Goal: Obtain resource: Obtain resource

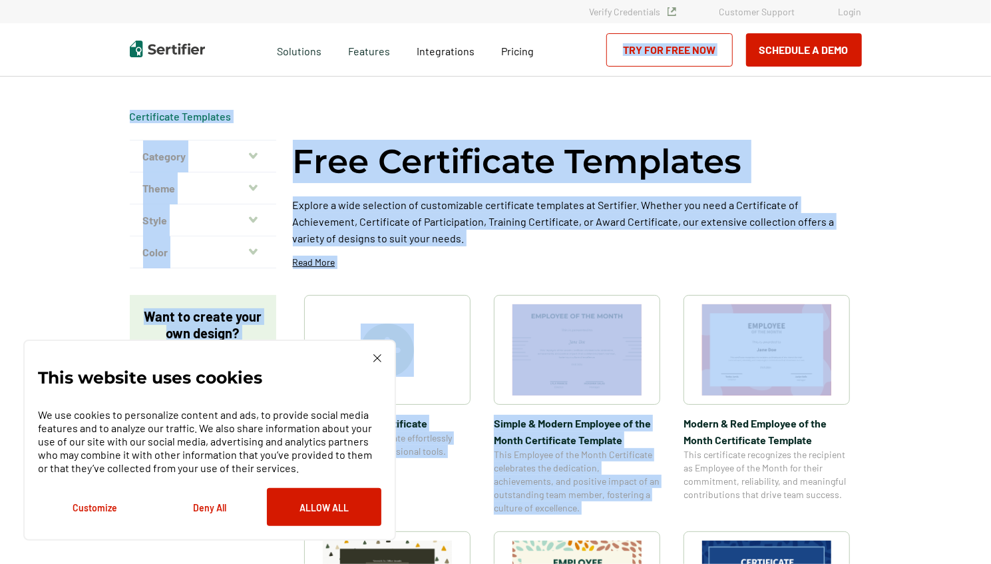
drag, startPoint x: 990, startPoint y: 197, endPoint x: 983, endPoint y: 307, distance: 110.0
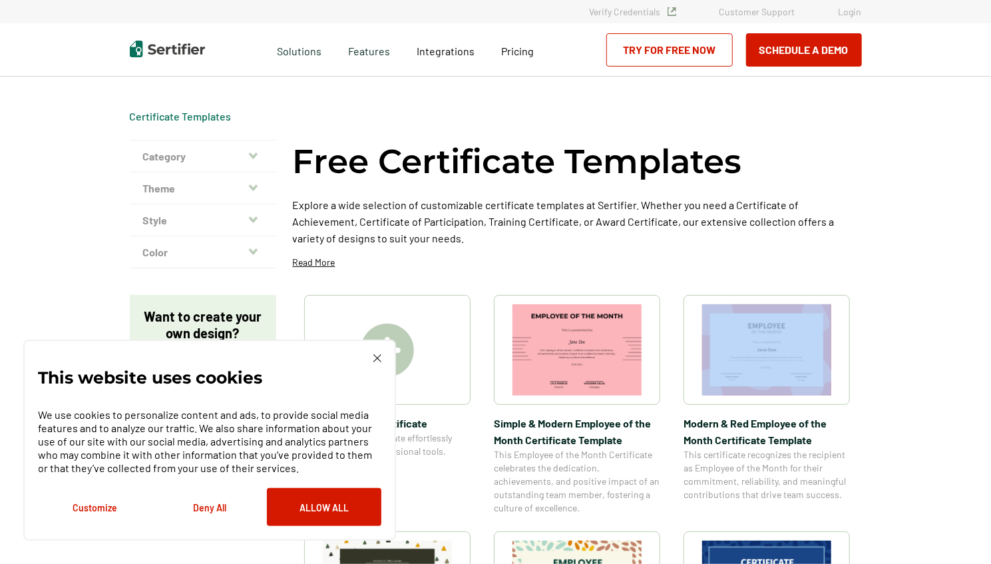
click at [87, 512] on button "Customize" at bounding box center [95, 507] width 114 height 38
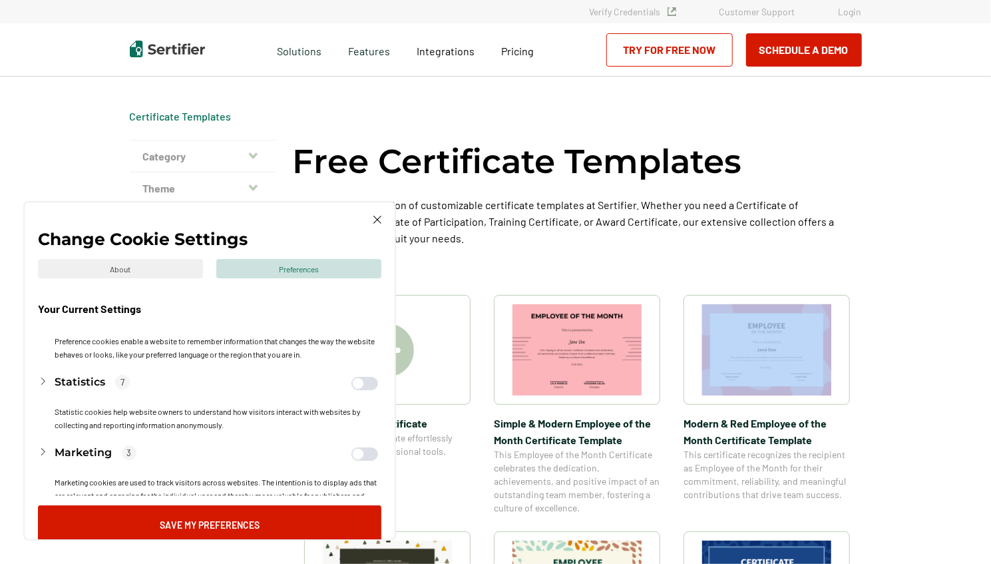
scroll to position [142, 0]
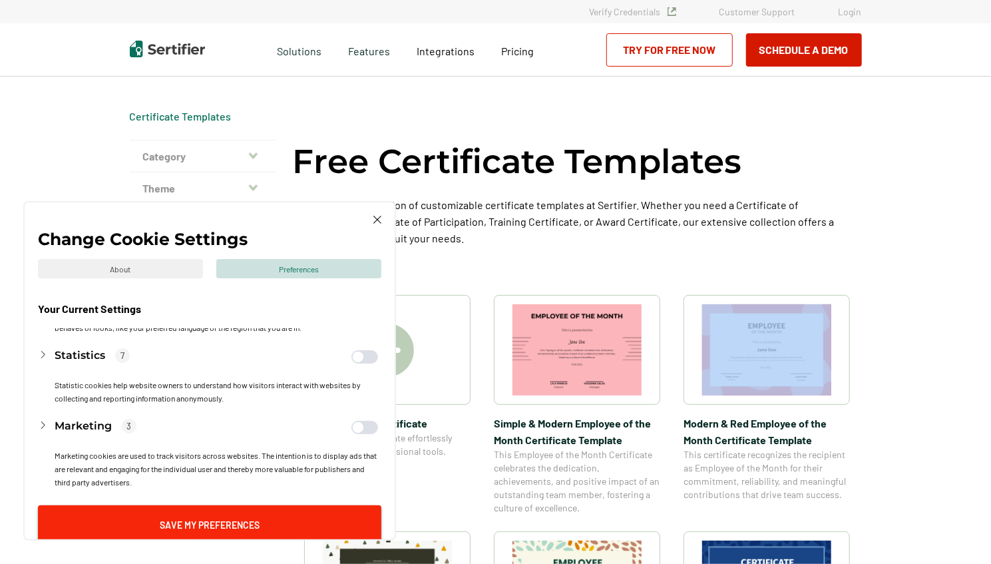
click at [198, 520] on button "Save My Preferences" at bounding box center [209, 524] width 343 height 38
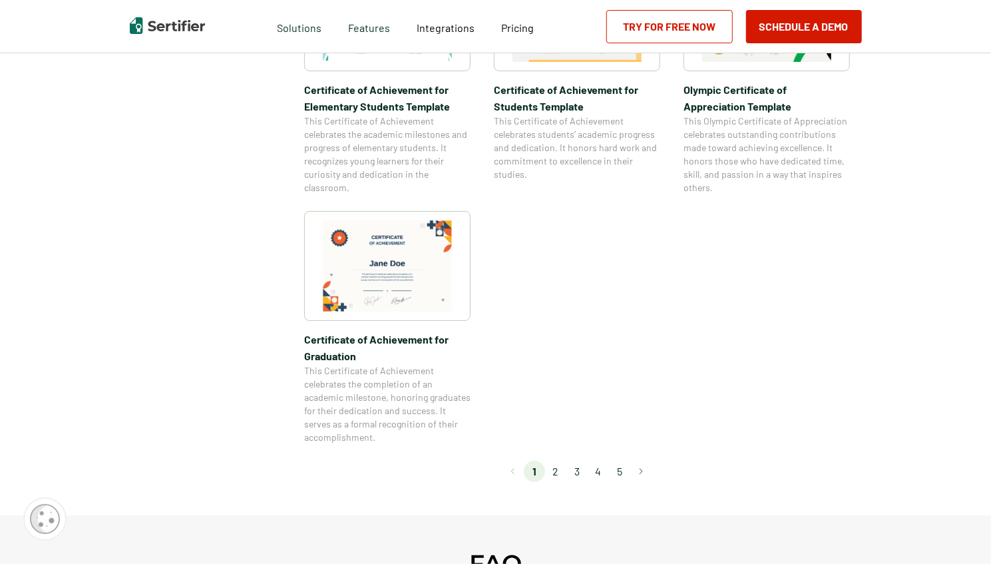
scroll to position [1071, 0]
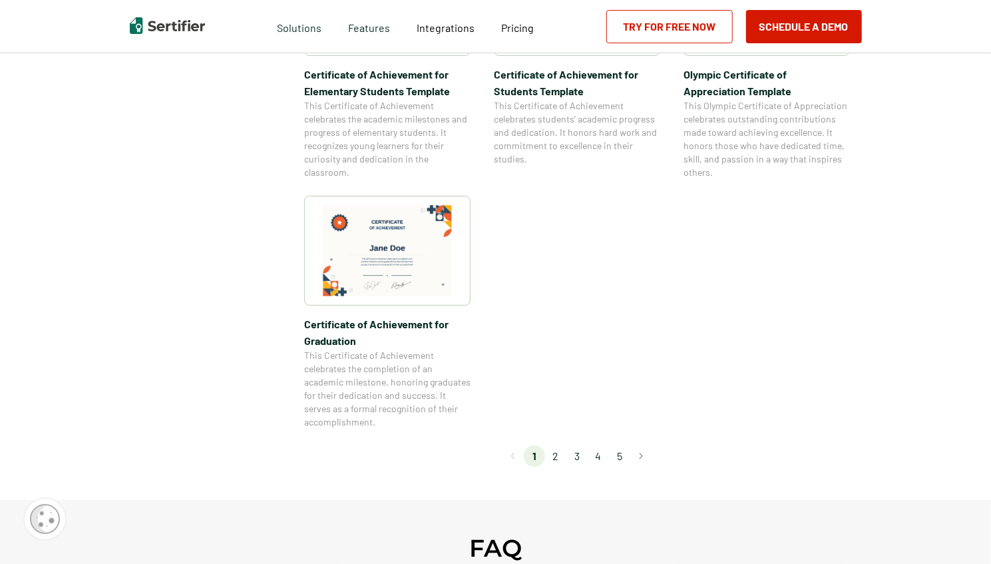
click at [580, 452] on li "3" at bounding box center [576, 455] width 21 height 21
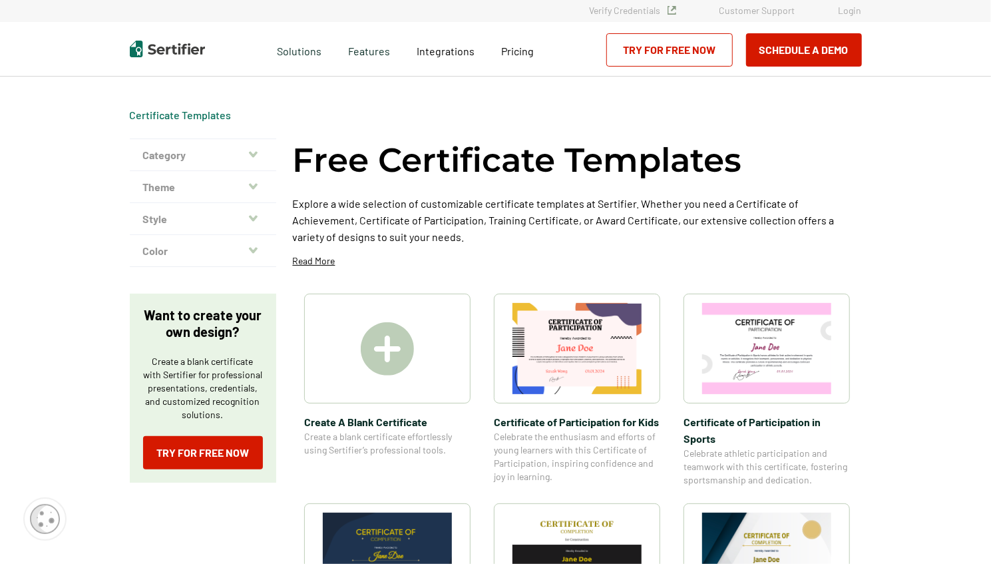
scroll to position [0, 0]
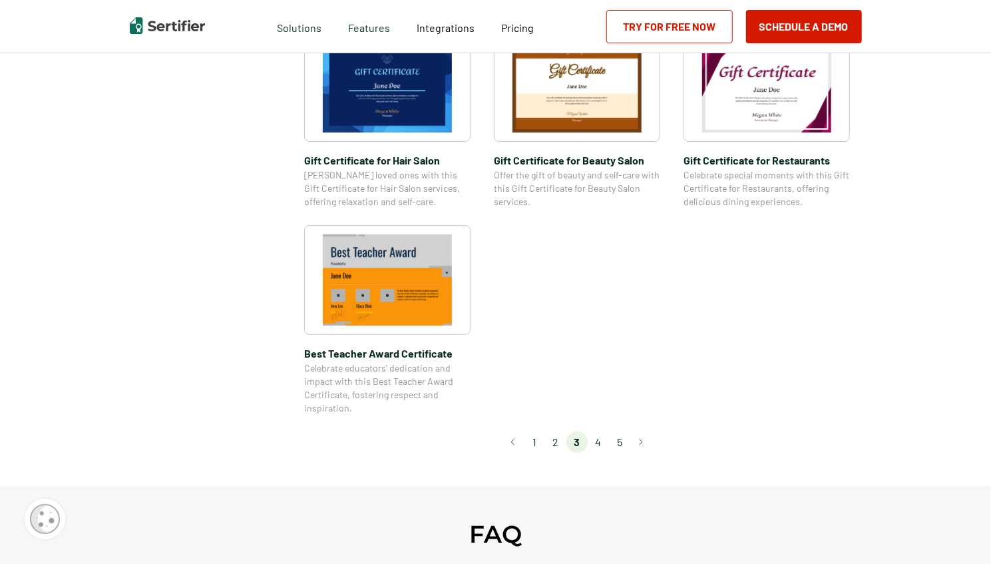
scroll to position [920, 0]
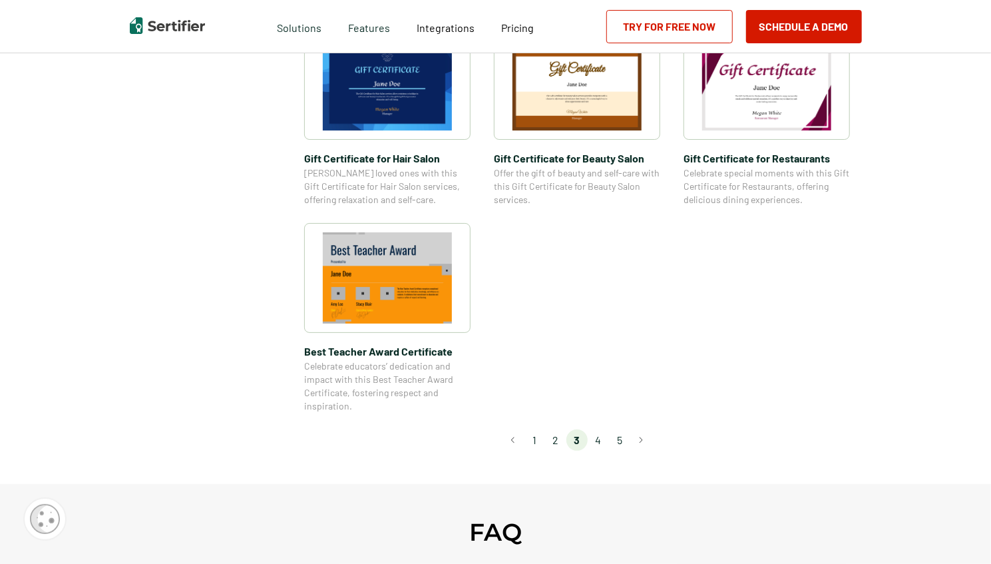
click at [596, 442] on li "4" at bounding box center [598, 439] width 21 height 21
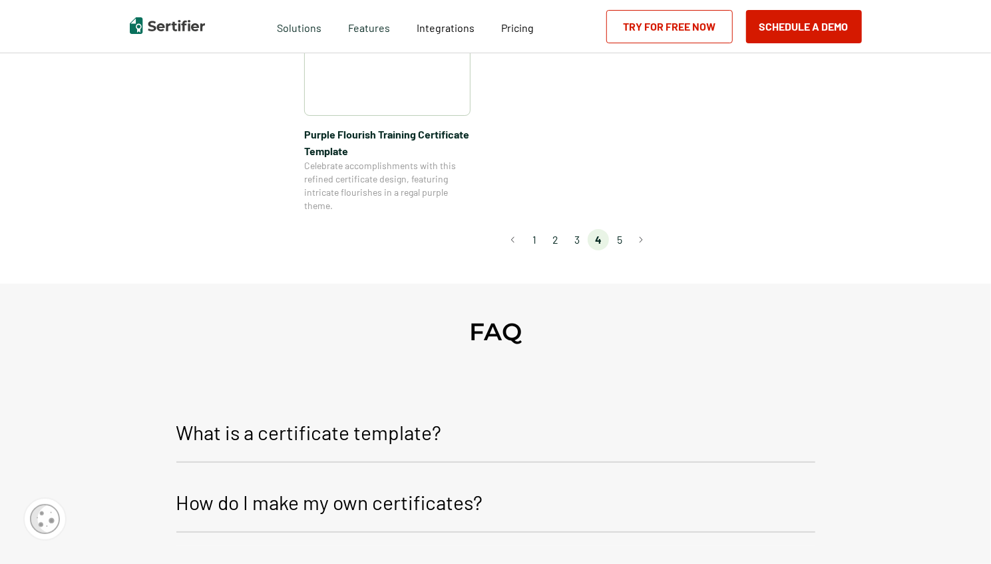
scroll to position [1203, 0]
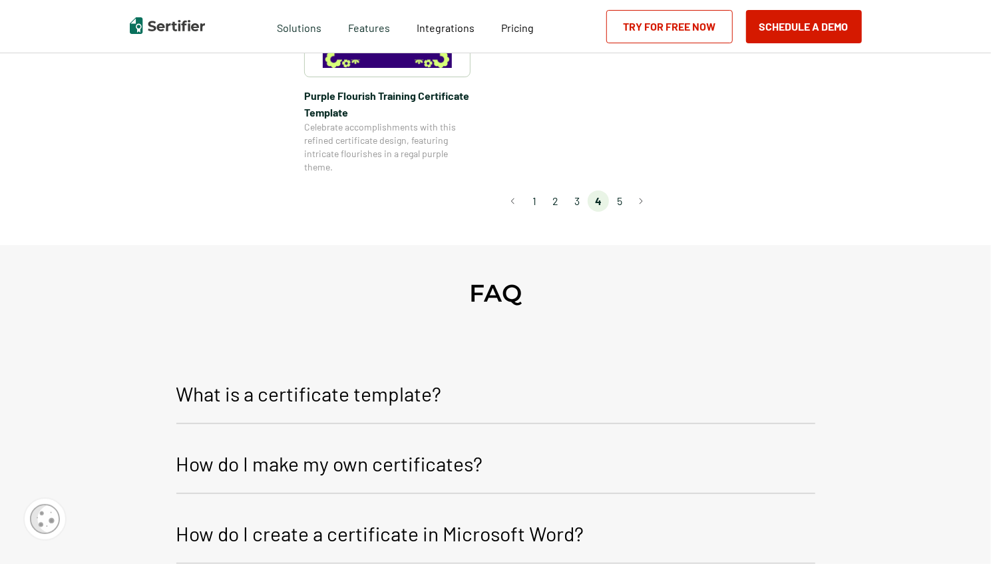
click at [624, 200] on li "5" at bounding box center [619, 200] width 21 height 21
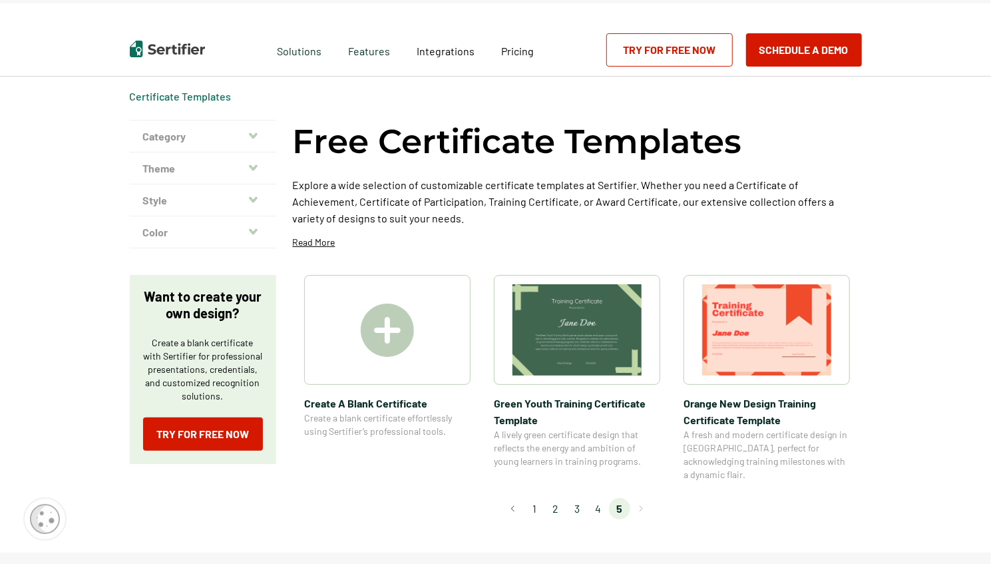
scroll to position [0, 0]
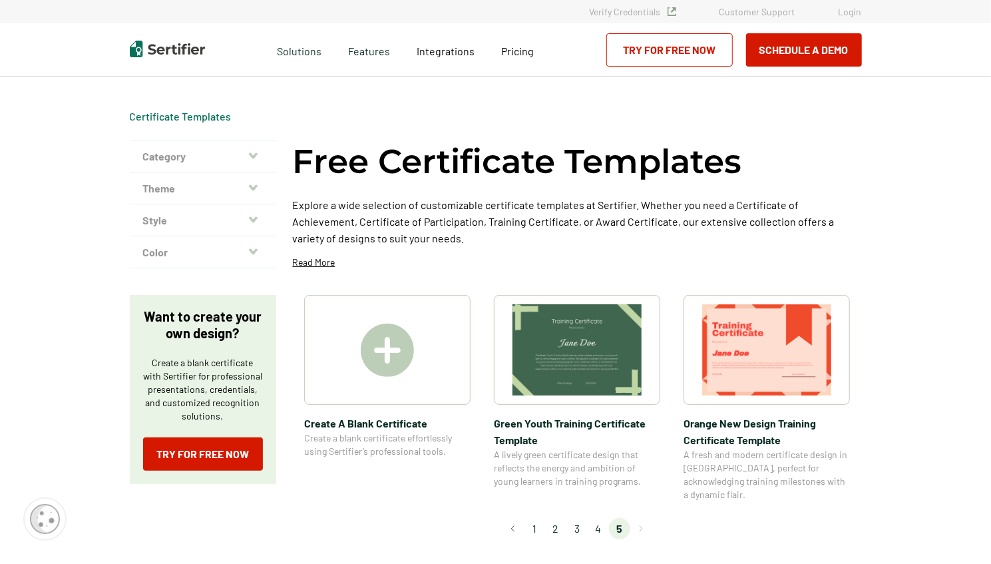
click at [264, 153] on button "Category" at bounding box center [203, 156] width 146 height 32
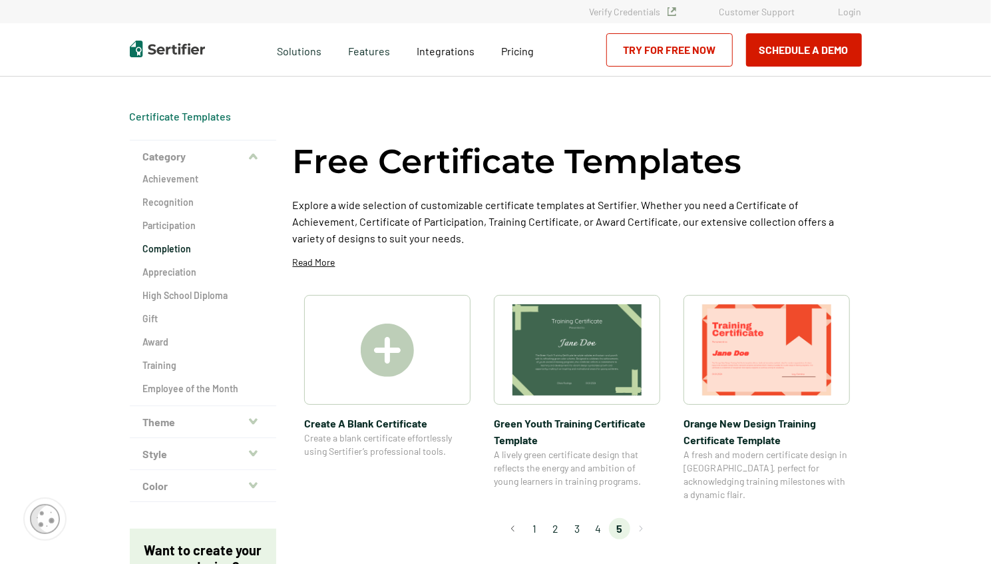
click at [180, 250] on h2 "Completion" at bounding box center [203, 248] width 120 height 13
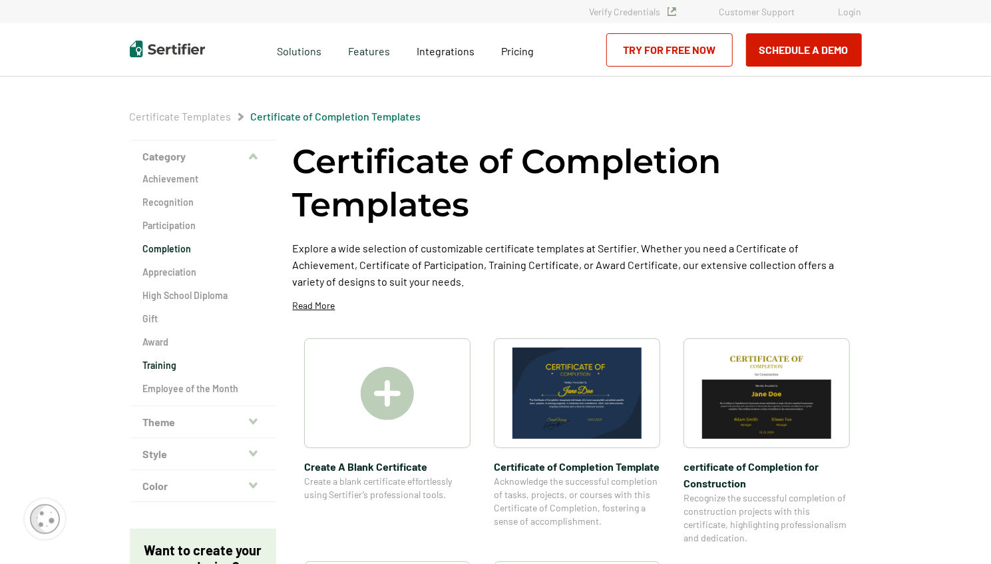
click at [163, 365] on h2 "Training" at bounding box center [203, 365] width 120 height 13
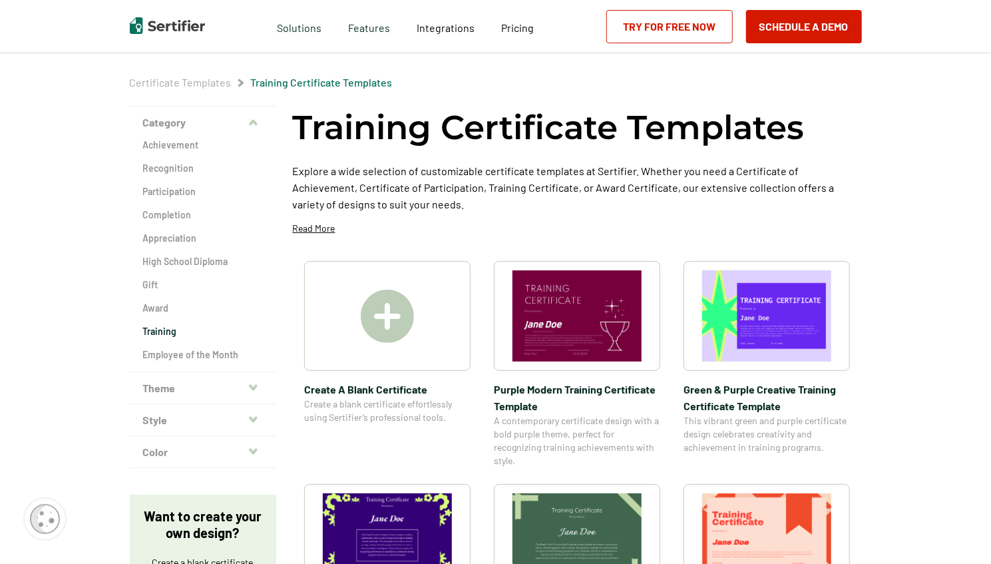
scroll to position [30, 0]
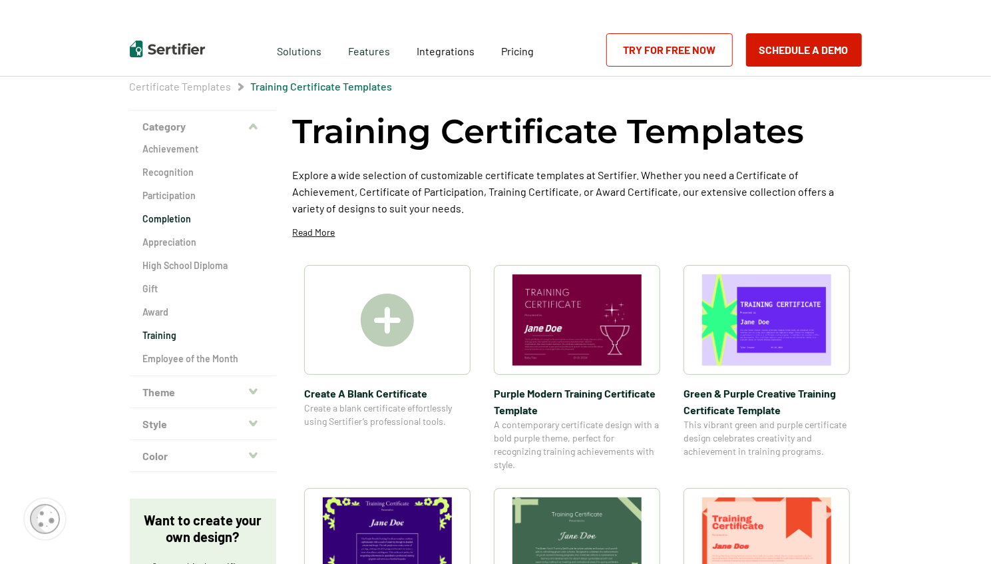
click at [177, 218] on h2 "Completion" at bounding box center [203, 218] width 120 height 13
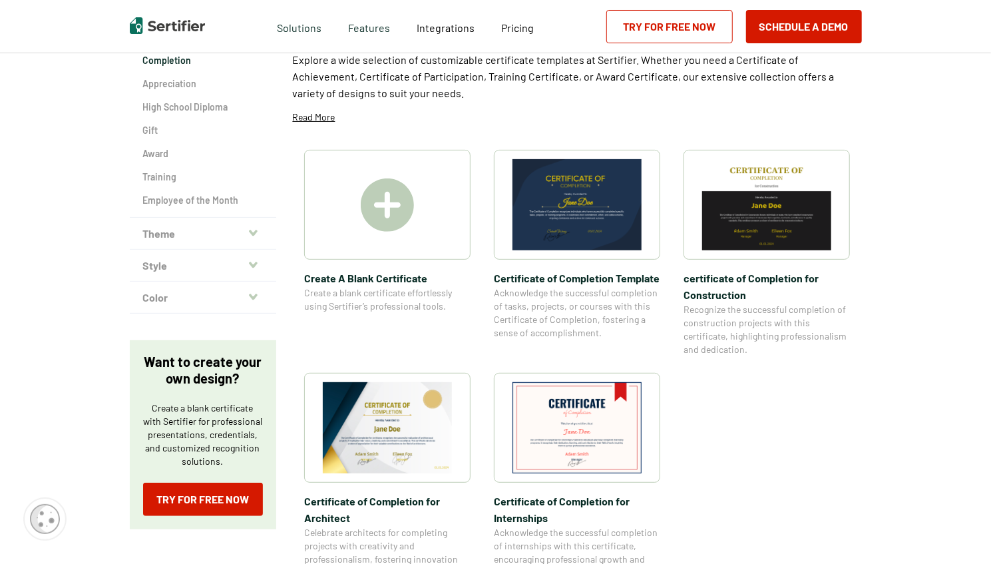
scroll to position [191, 0]
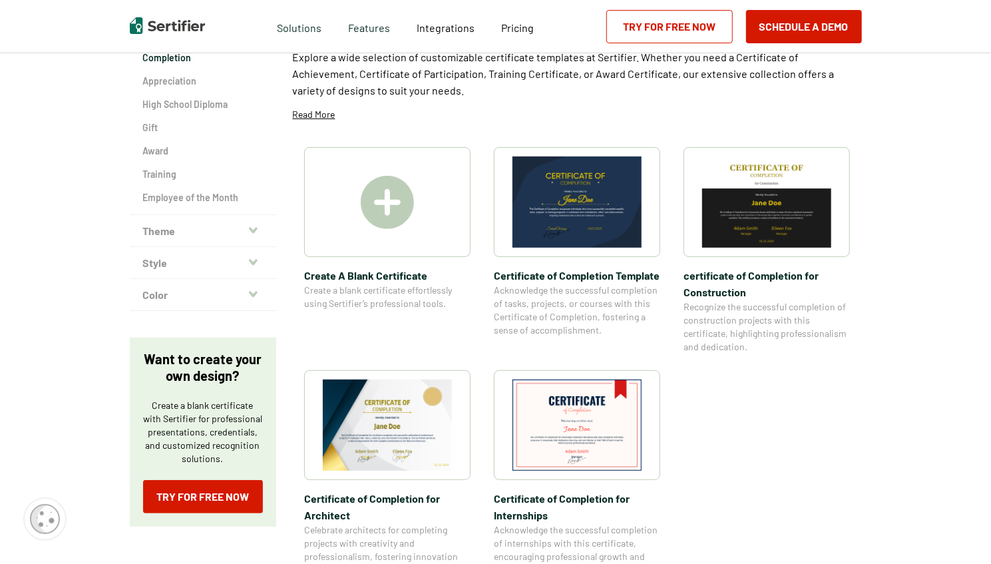
click at [808, 186] on img at bounding box center [766, 201] width 129 height 91
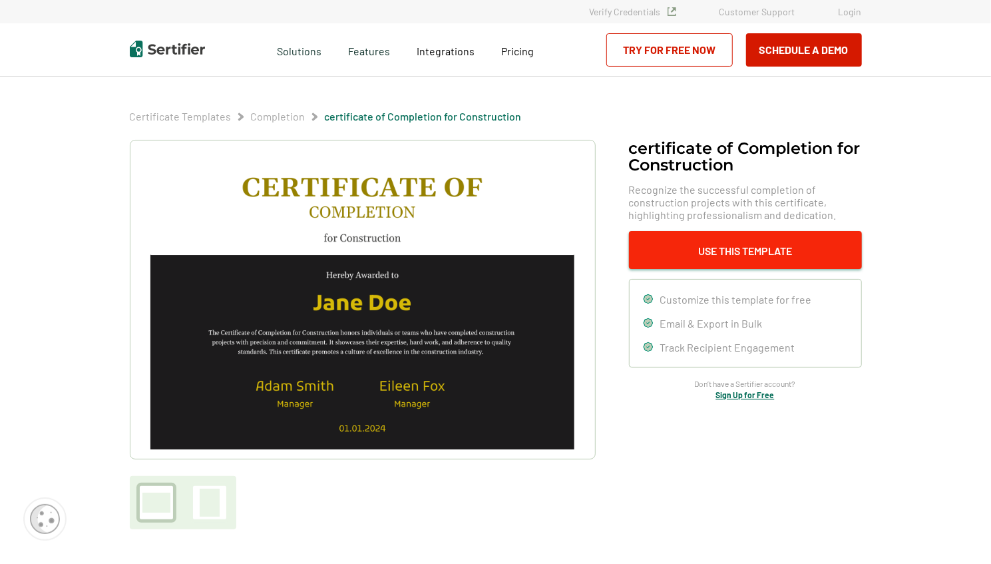
click at [781, 252] on button "Use This Template" at bounding box center [745, 250] width 233 height 38
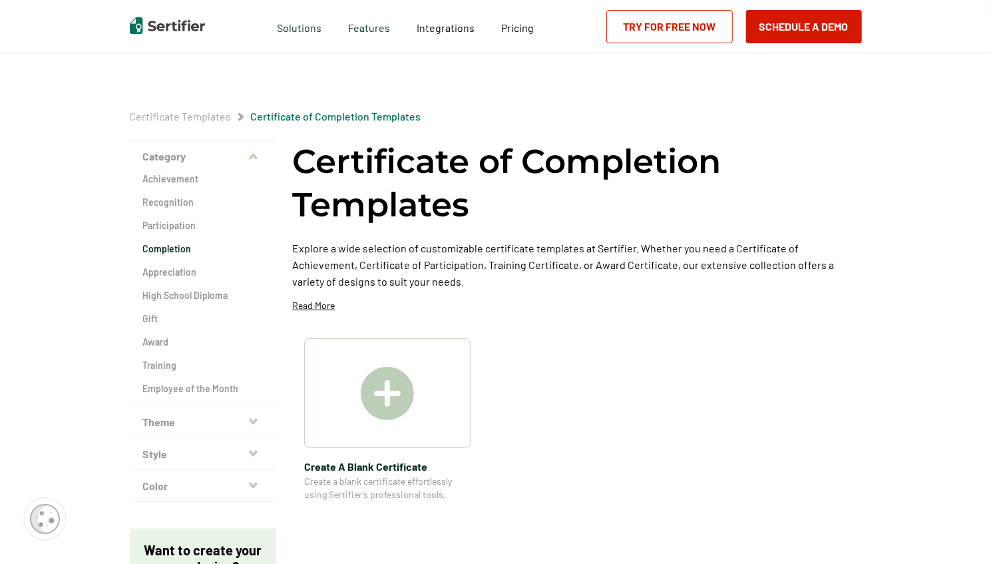
scroll to position [191, 0]
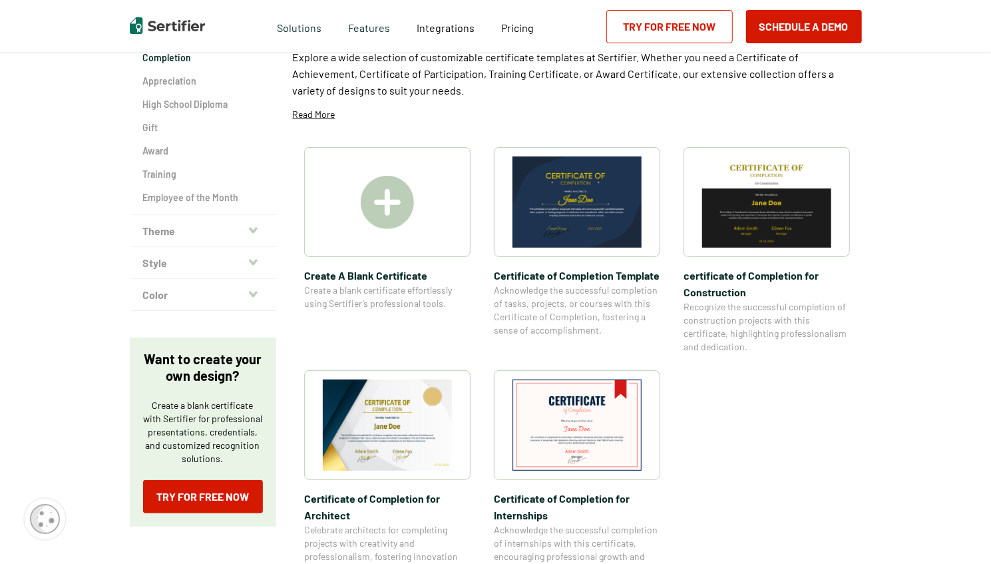
scroll to position [30, 0]
